Goal: Information Seeking & Learning: Learn about a topic

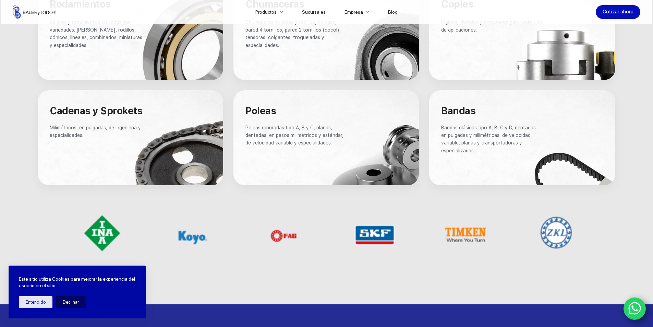
scroll to position [480, 0]
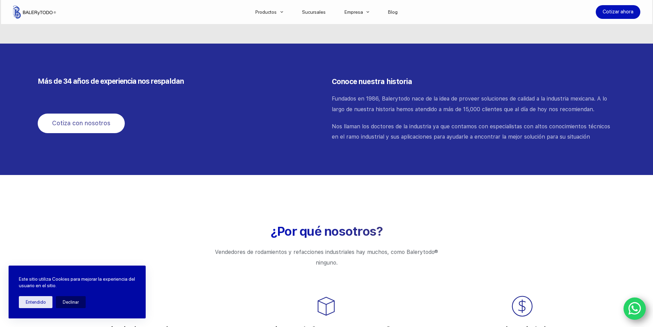
drag, startPoint x: 458, startPoint y: 207, endPoint x: 466, endPoint y: 203, distance: 8.4
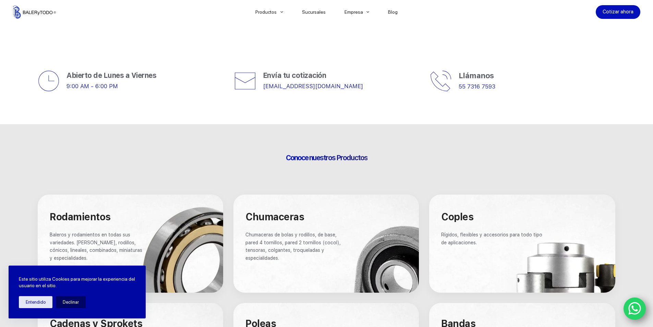
scroll to position [234, 0]
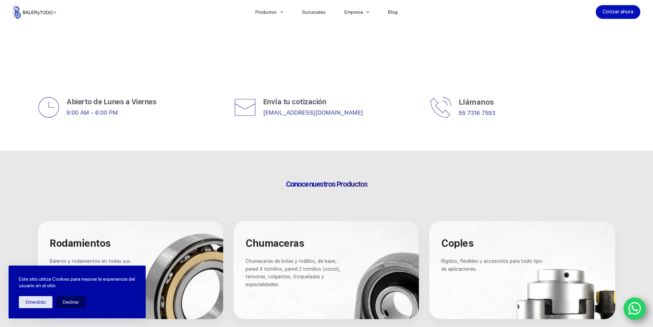
click at [175, 270] on div at bounding box center [131, 270] width 186 height 98
click at [184, 250] on div at bounding box center [131, 270] width 186 height 98
click at [283, 244] on span "Chumaceras" at bounding box center [275, 243] width 59 height 12
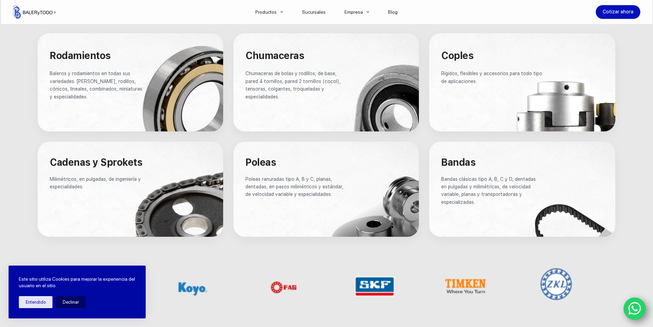
scroll to position [509, 0]
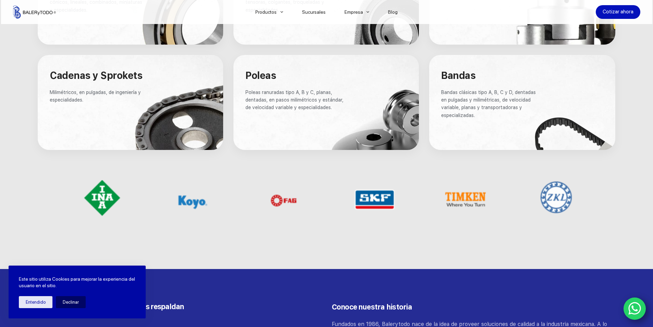
click at [516, 71] on h4 "Bandas" at bounding box center [492, 76] width 102 height 12
click at [473, 89] on p "Bandas clásicas tipo A, B, C y D, dentadas en pulgadas y milimétricas, de veloc…" at bounding box center [492, 104] width 102 height 31
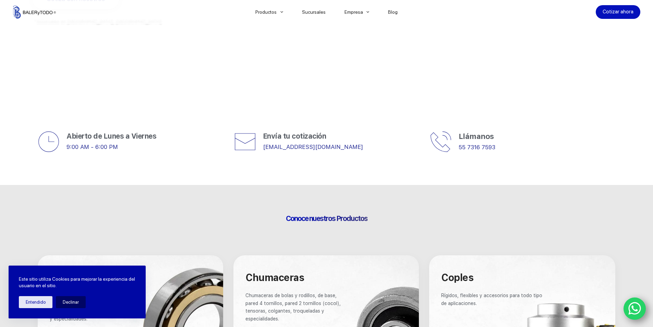
scroll to position [63, 0]
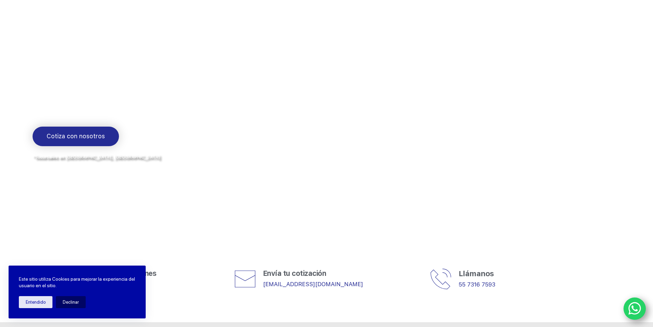
click at [79, 135] on span "Cotiza con nosotros" at bounding box center [76, 136] width 58 height 10
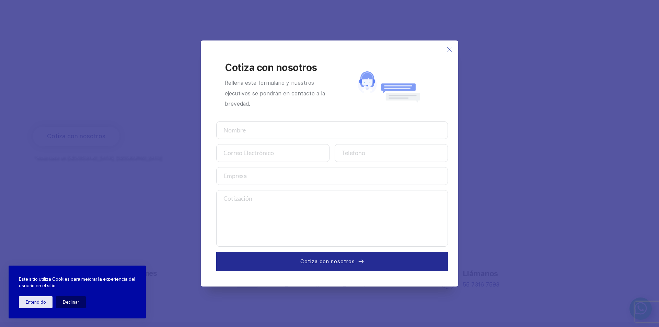
click at [450, 48] on icon at bounding box center [448, 49] width 5 height 5
